Goal: Transaction & Acquisition: Purchase product/service

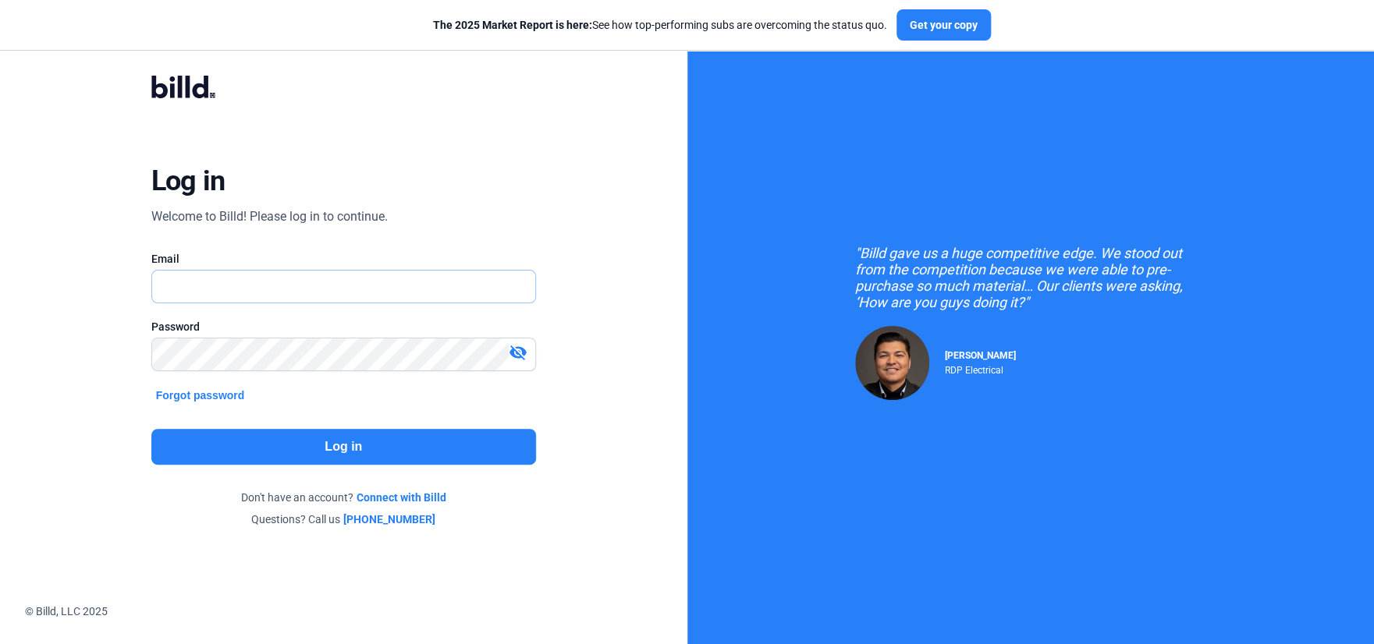
type input "[EMAIL_ADDRESS][DOMAIN_NAME]"
click at [329, 452] on button "Log in" at bounding box center [343, 447] width 385 height 36
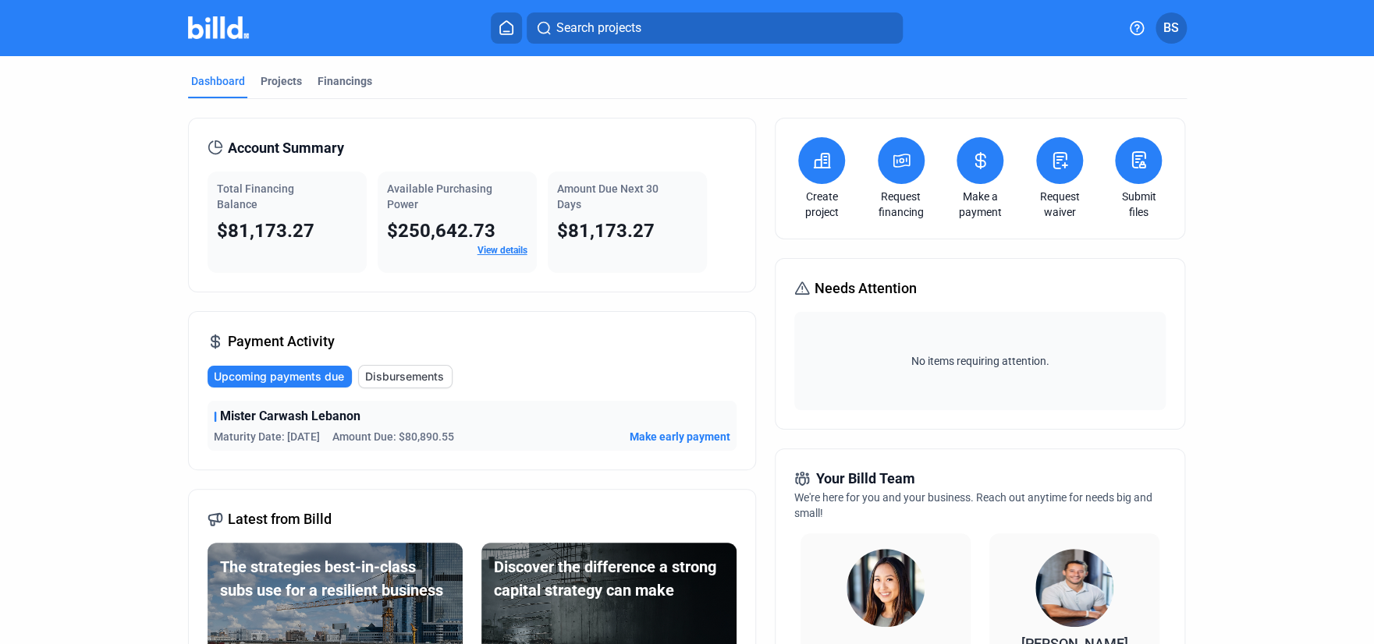
click at [982, 165] on icon at bounding box center [980, 160] width 20 height 19
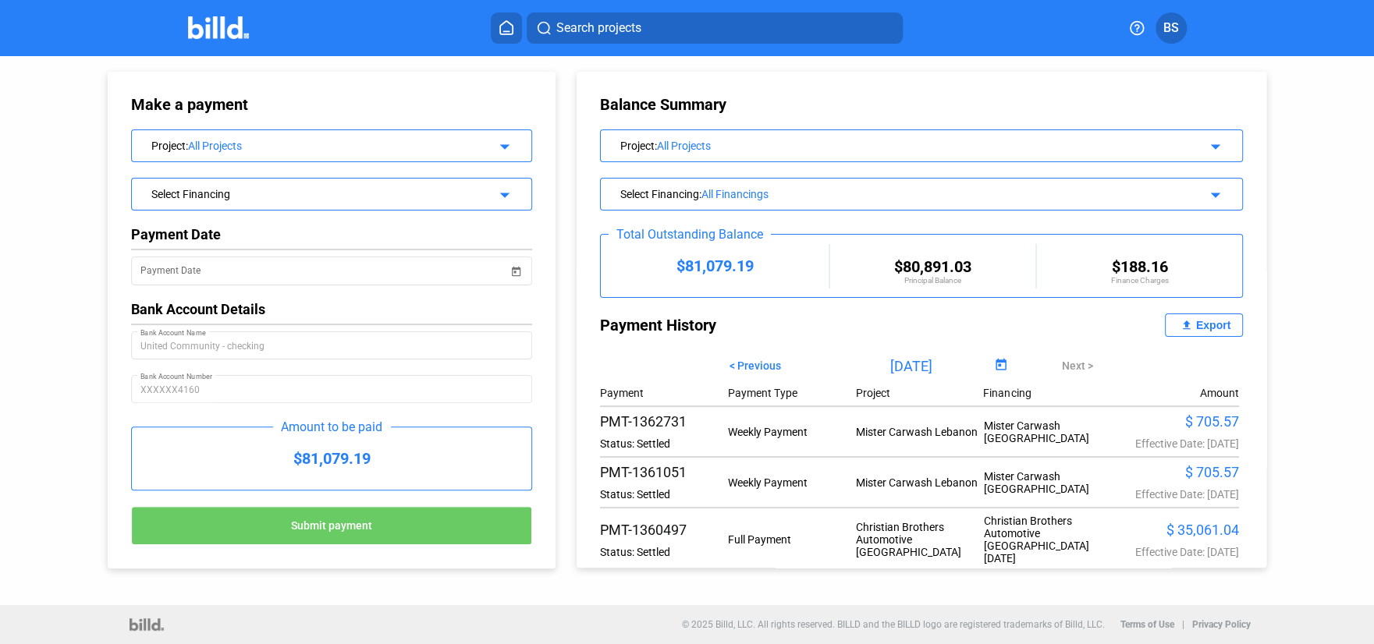
click at [372, 456] on div "$81,079.19" at bounding box center [331, 459] width 399 height 62
click at [332, 142] on div "All Projects" at bounding box center [332, 146] width 288 height 12
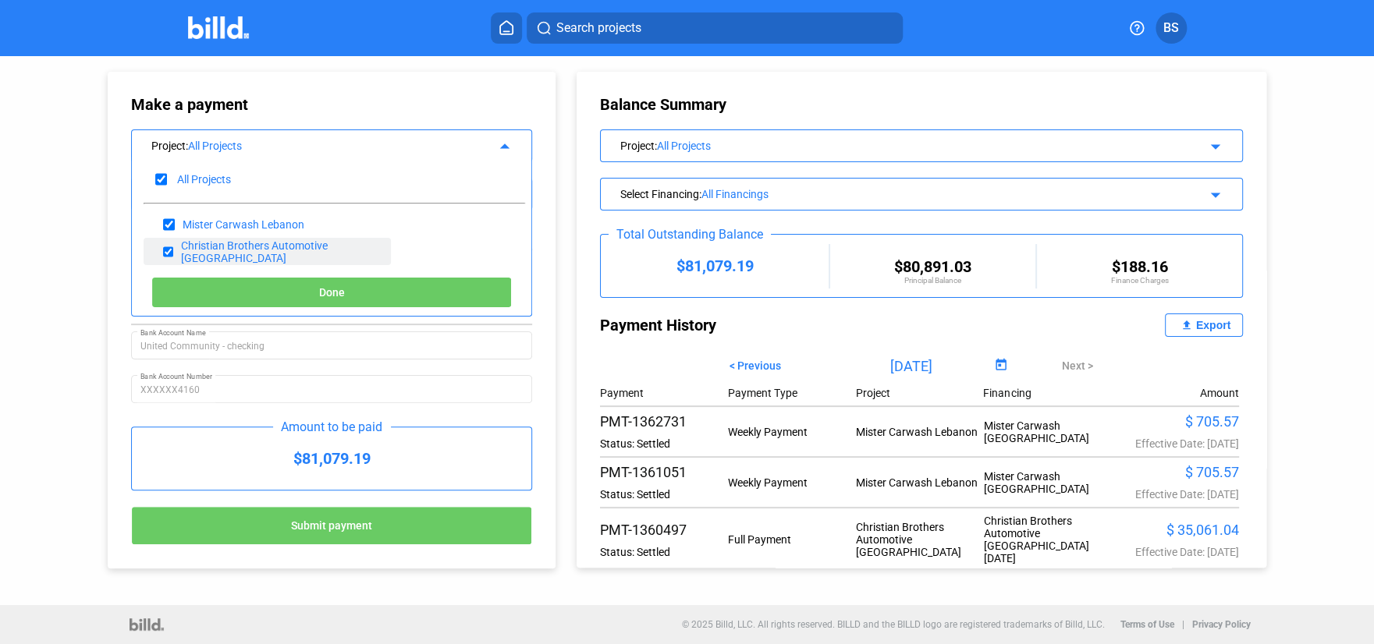
click at [173, 250] on input "checkbox" at bounding box center [168, 251] width 10 height 23
checkbox input "false"
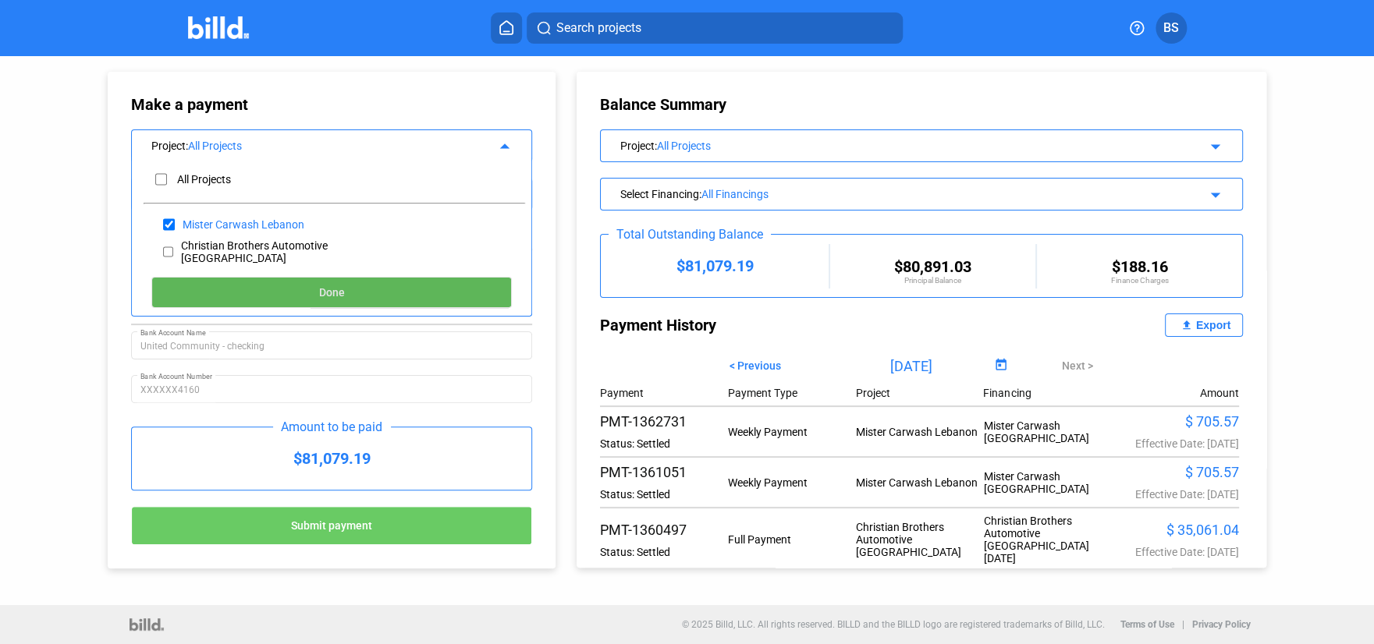
click at [312, 296] on button "Done" at bounding box center [331, 292] width 360 height 31
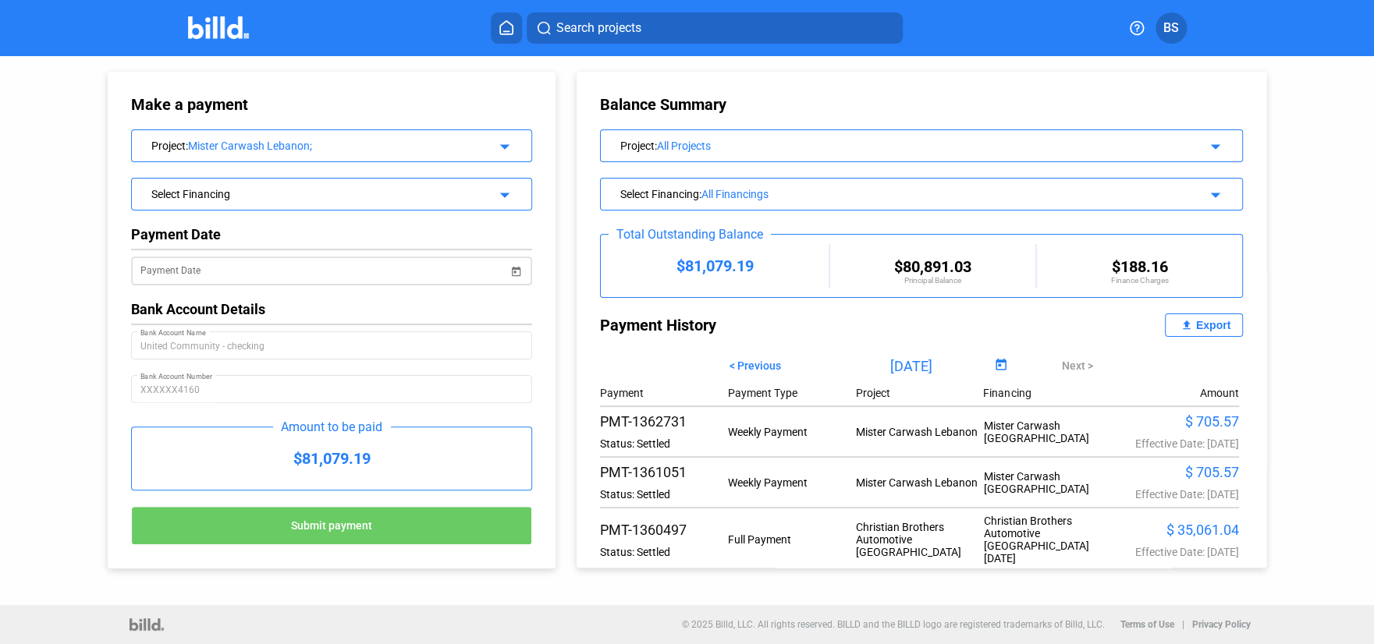
click at [339, 261] on div "Payment Date" at bounding box center [323, 270] width 367 height 32
click at [519, 273] on span "Open calendar" at bounding box center [515, 261] width 37 height 37
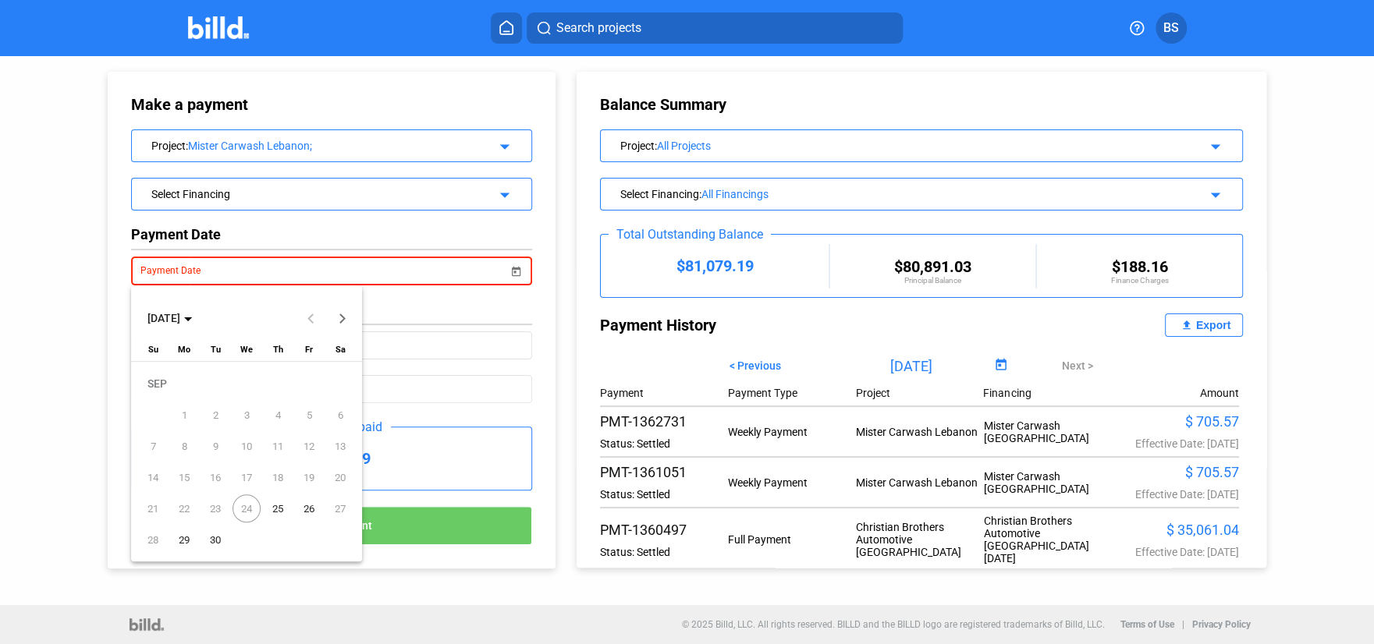
click at [275, 509] on span "25" at bounding box center [278, 509] width 28 height 28
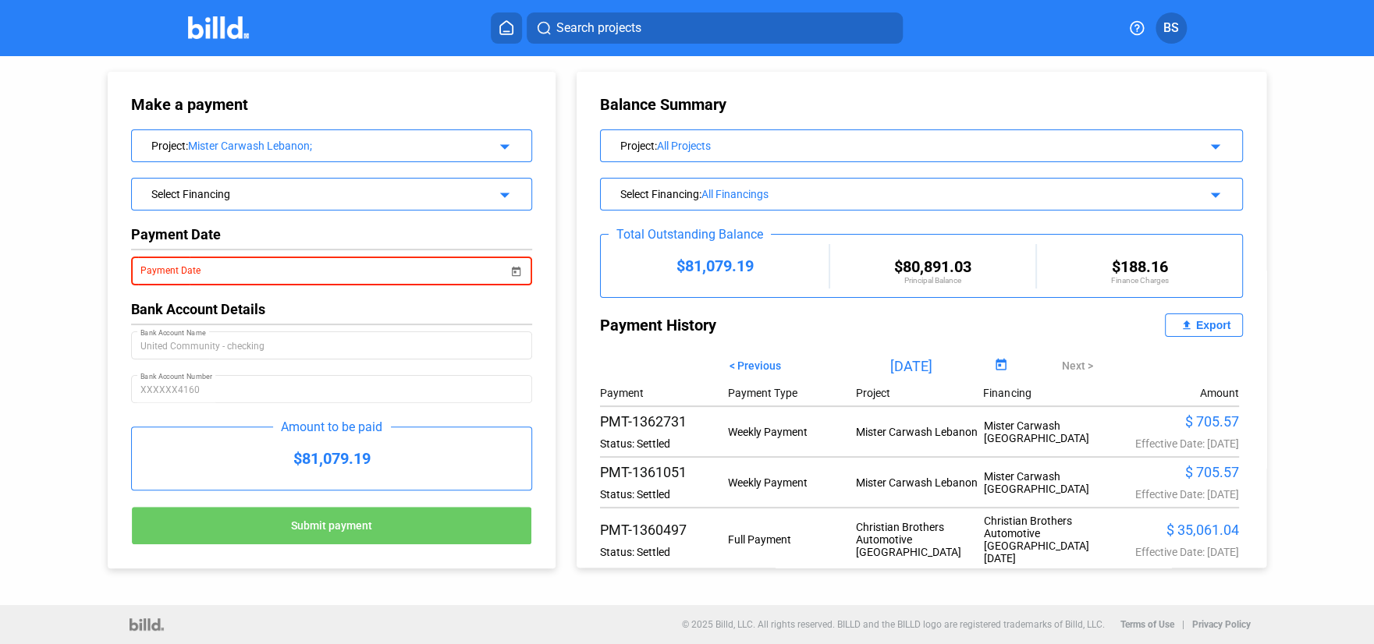
type input "[DATE]"
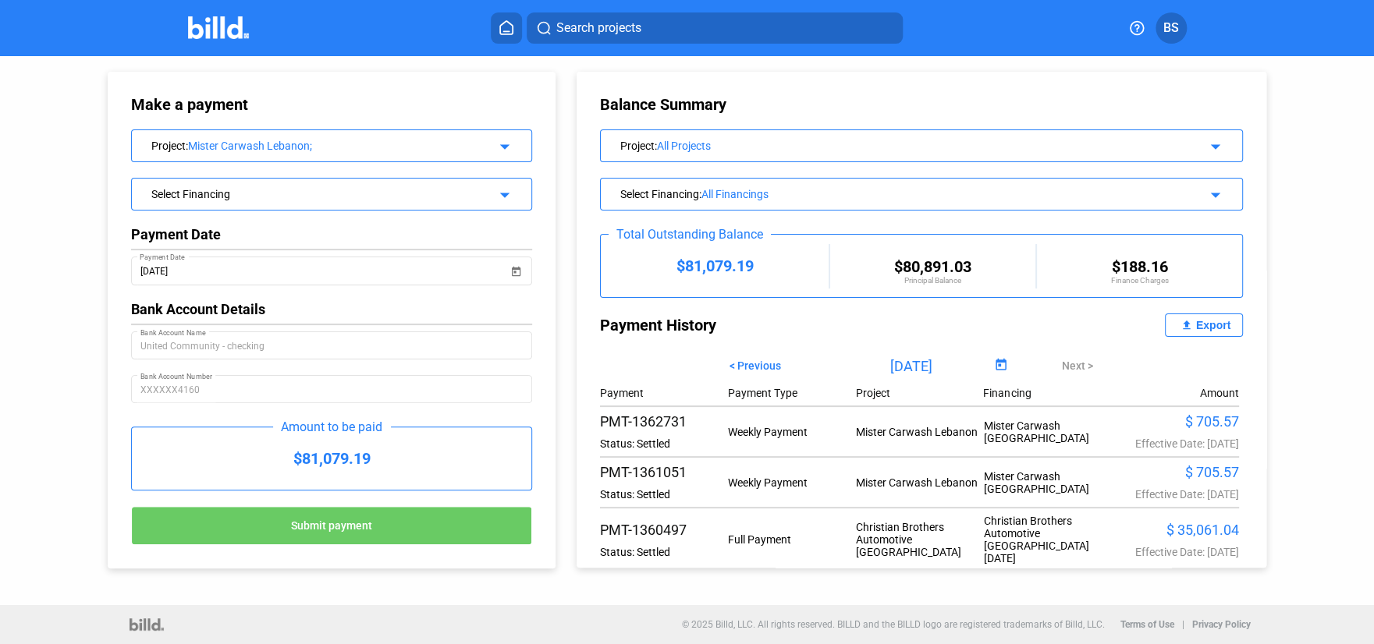
click at [337, 529] on span "Submit payment" at bounding box center [331, 526] width 81 height 12
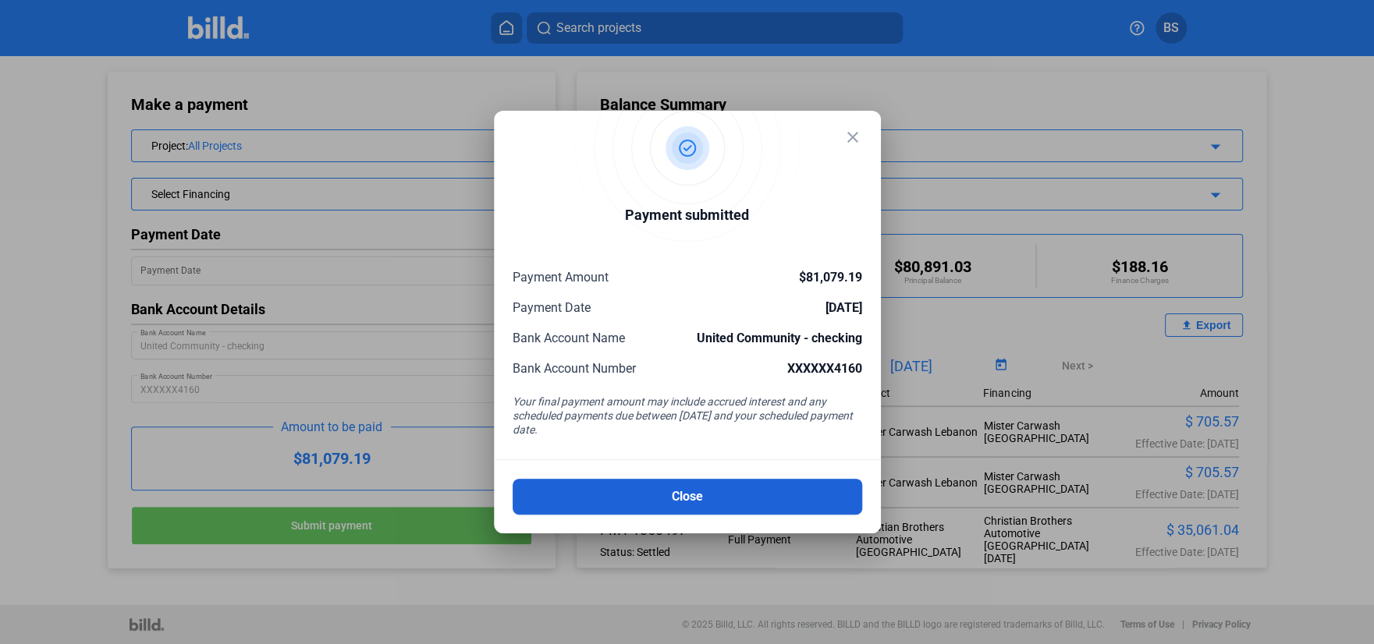
click at [680, 488] on button "Close" at bounding box center [687, 497] width 349 height 36
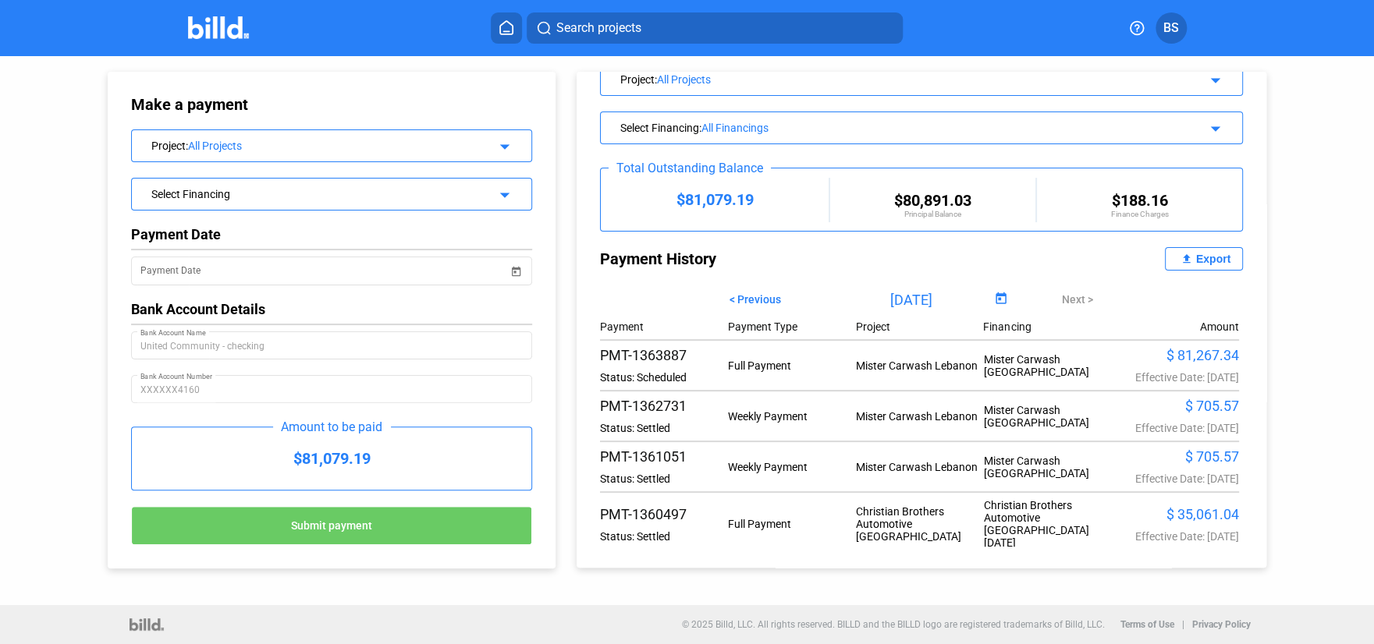
scroll to position [68, 0]
click at [388, 537] on button "Submit payment" at bounding box center [331, 525] width 401 height 39
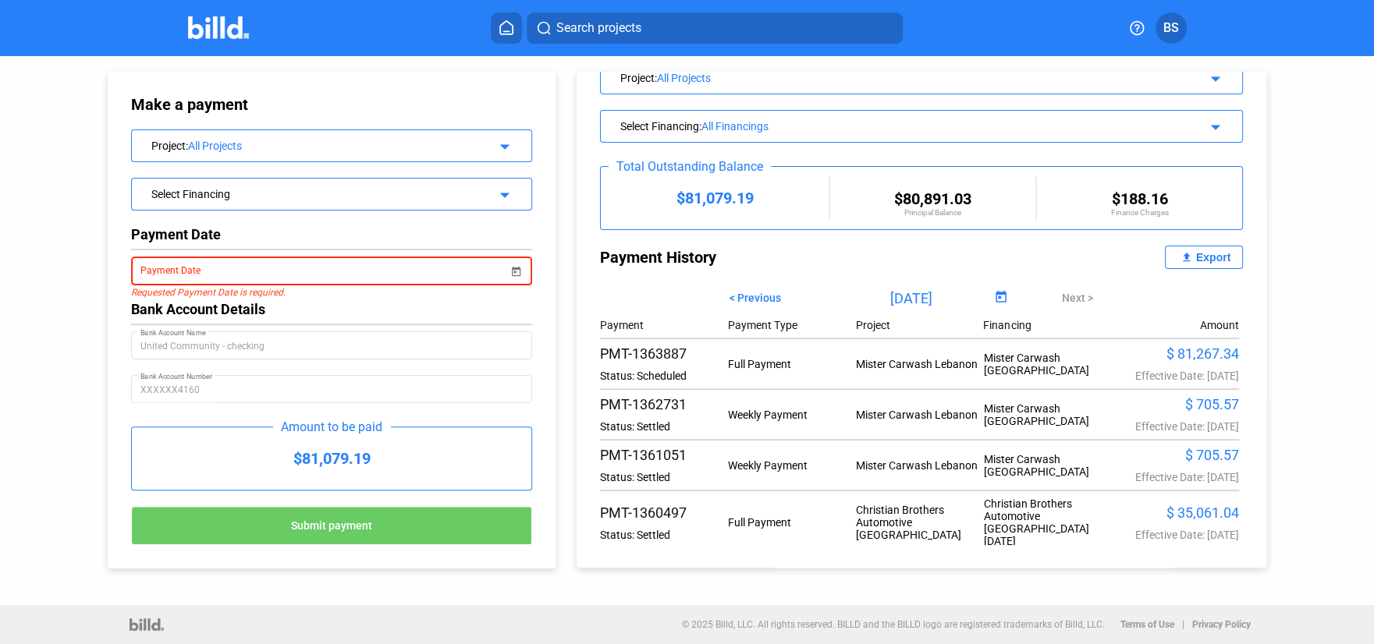
click at [238, 20] on img at bounding box center [219, 27] width 62 height 23
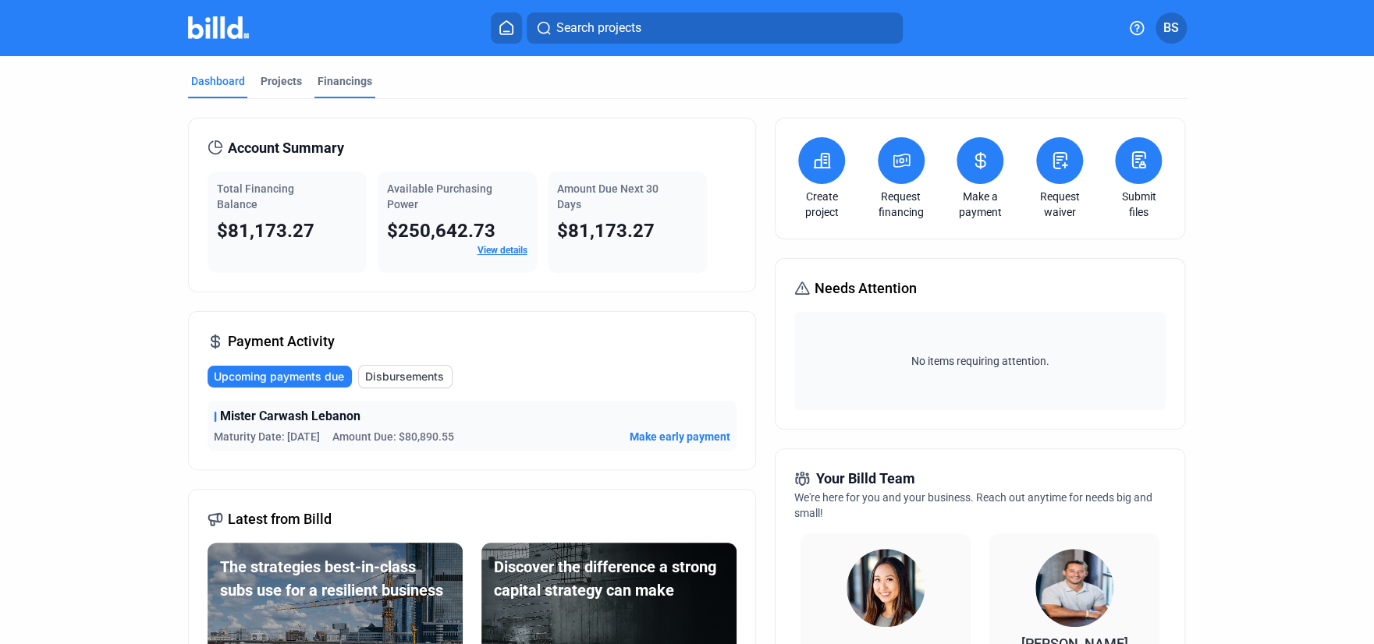
click at [325, 76] on div "Financings" at bounding box center [345, 81] width 55 height 16
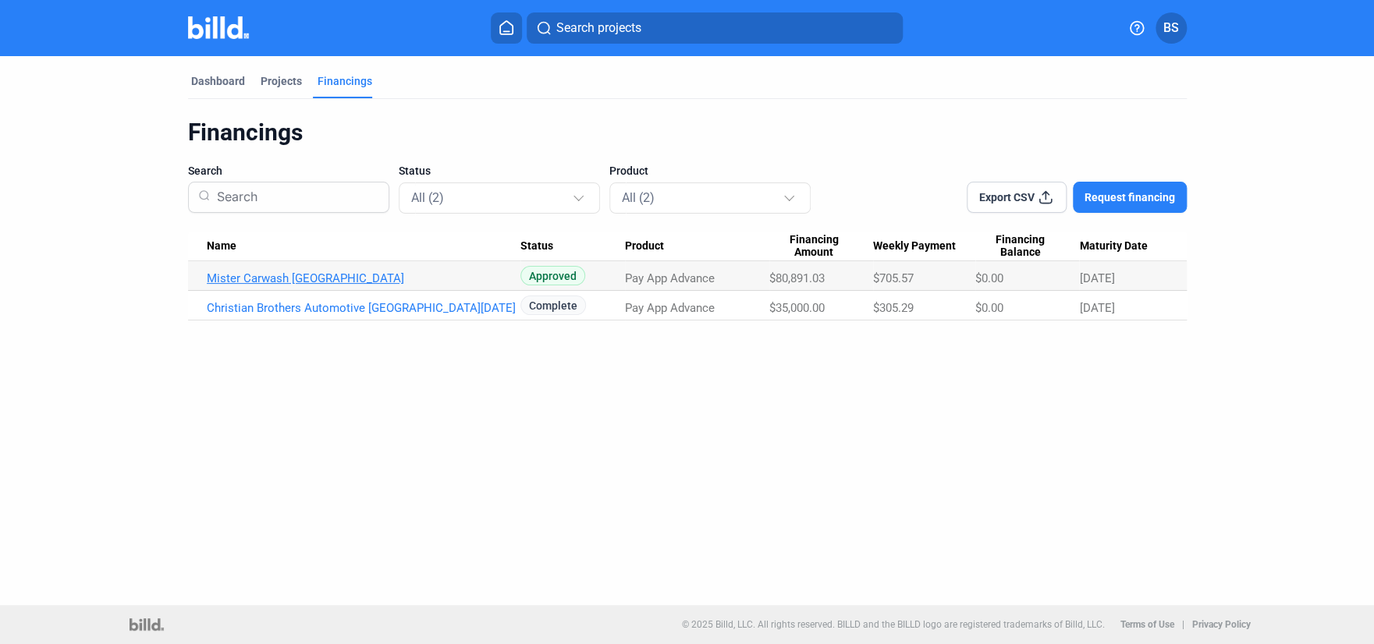
click at [371, 276] on link "Mister Carwash [GEOGRAPHIC_DATA]" at bounding box center [364, 278] width 314 height 14
